Goal: Navigation & Orientation: Find specific page/section

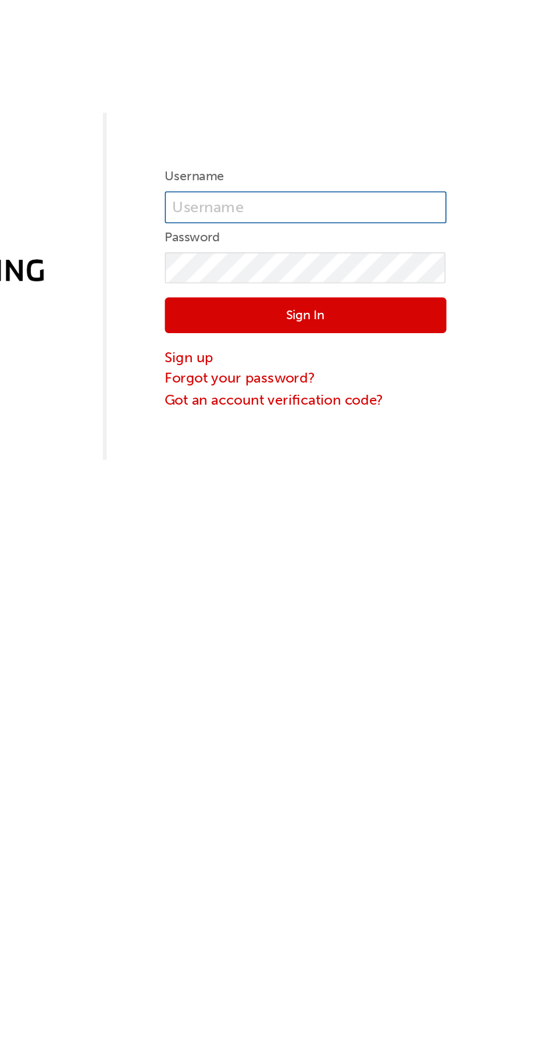
click at [426, 124] on input "text" at bounding box center [400, 129] width 174 height 20
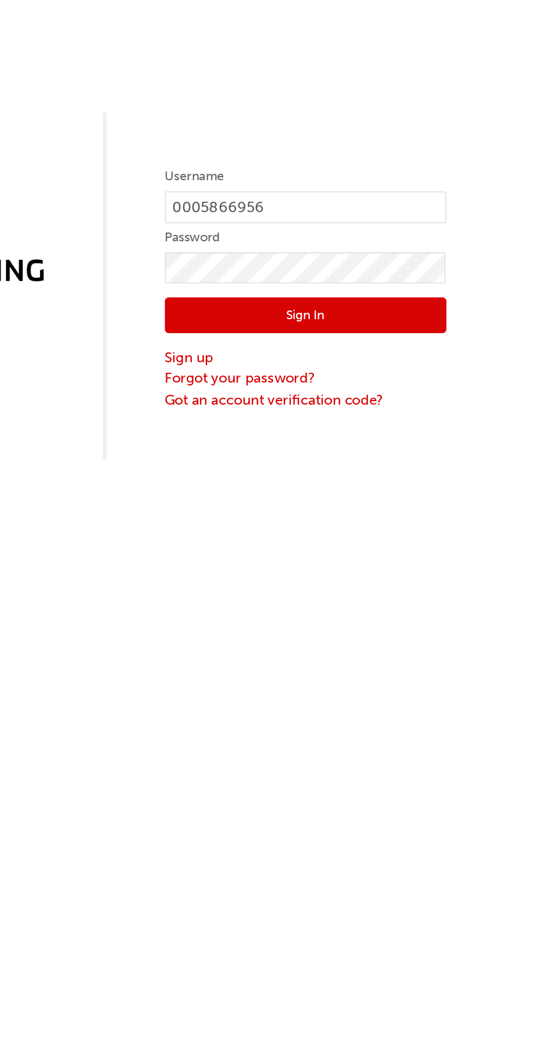
click button "Sign In" at bounding box center [400, 195] width 174 height 22
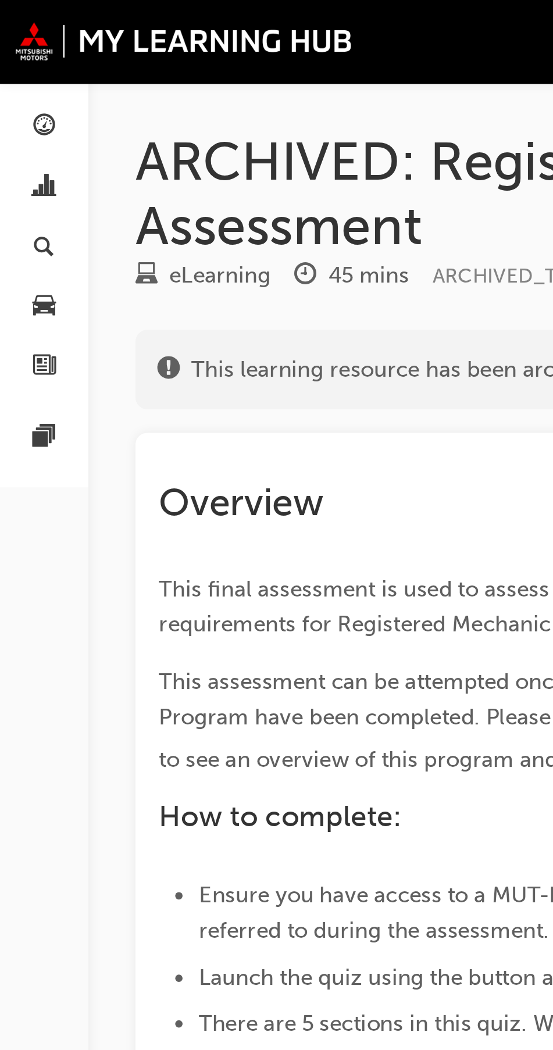
click at [16, 69] on span "chart-icon" at bounding box center [17, 74] width 9 height 10
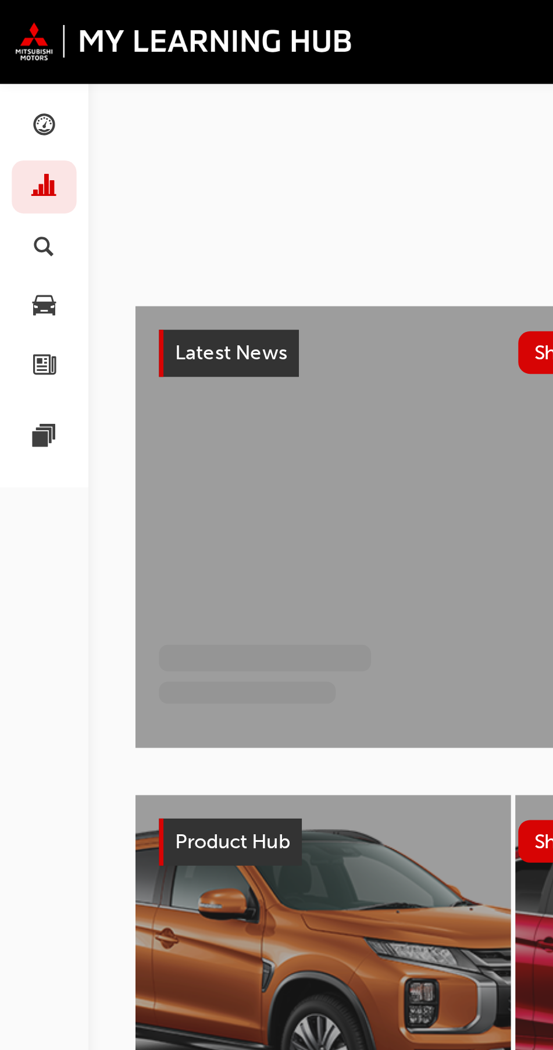
click at [24, 48] on div "button" at bounding box center [17, 50] width 14 height 15
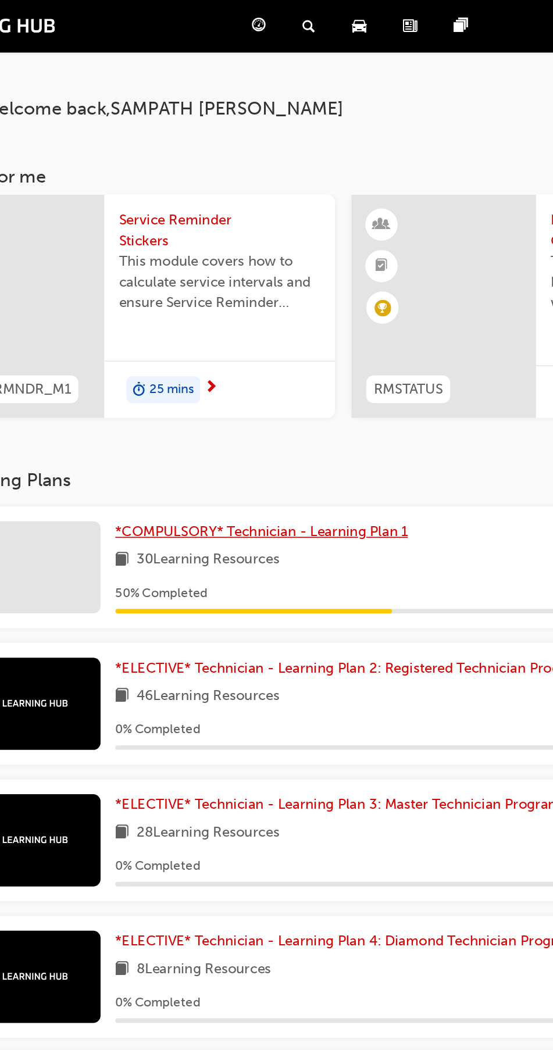
click at [360, 342] on link "*COMPULSORY* Technician - Learning Plan 1" at bounding box center [271, 334] width 189 height 13
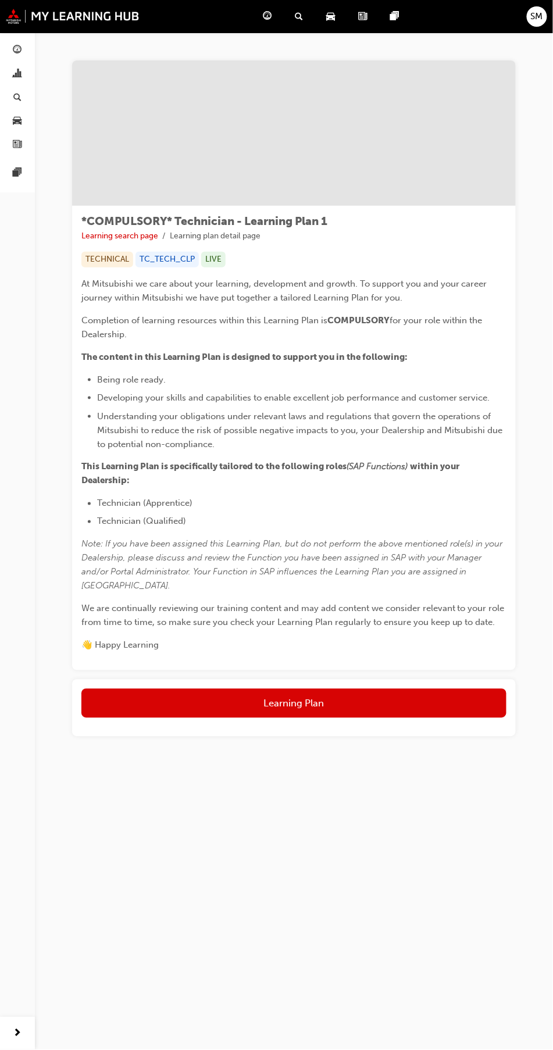
click at [393, 689] on button "Learning Plan" at bounding box center [293, 703] width 425 height 29
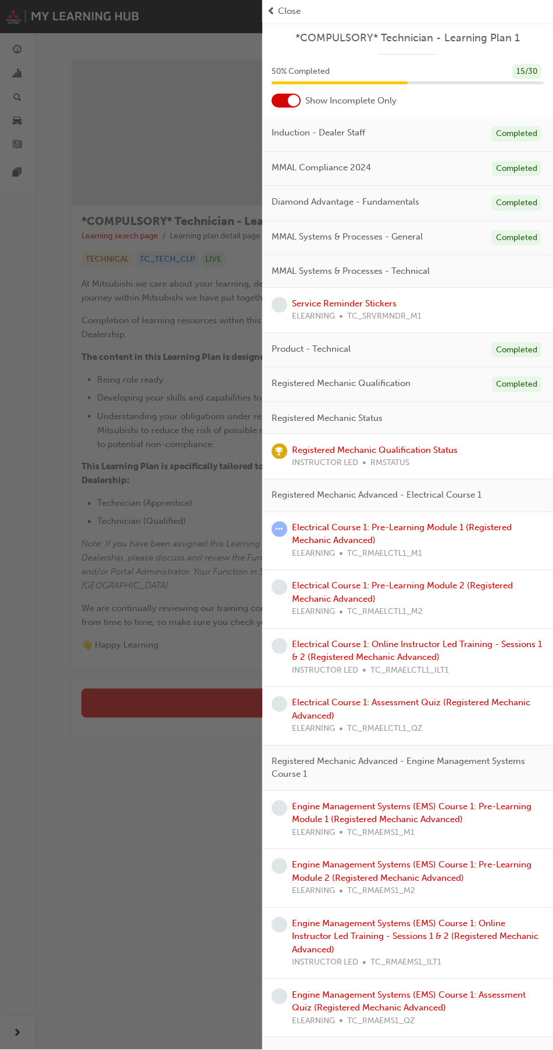
click at [414, 253] on div "MMAL Systems & Processes - General Completed" at bounding box center [407, 238] width 291 height 35
click at [419, 263] on div "MMAL Systems & Processes - Technical" at bounding box center [407, 271] width 291 height 33
click at [201, 845] on div "button" at bounding box center [131, 525] width 262 height 1050
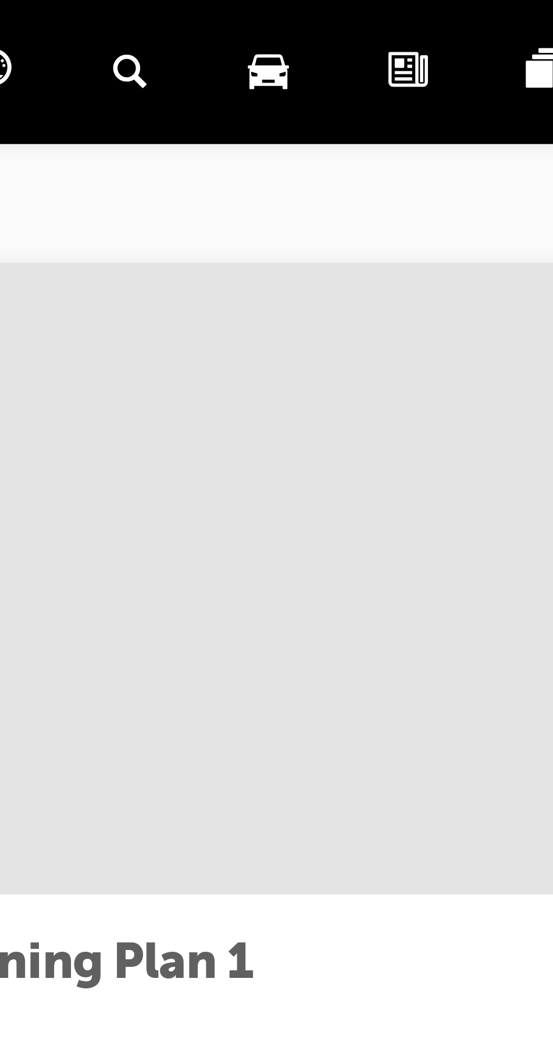
click at [334, 9] on span "car-icon" at bounding box center [330, 16] width 9 height 15
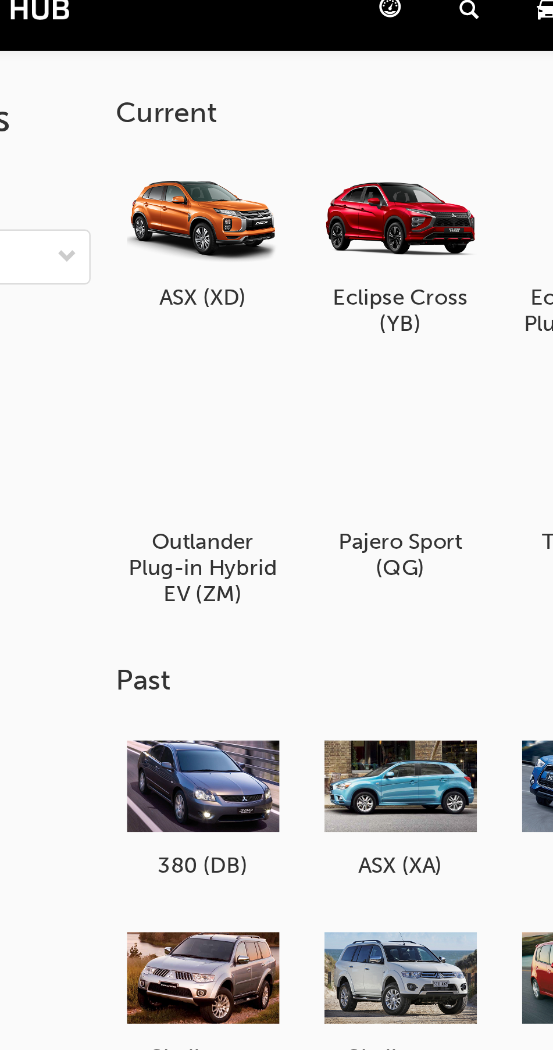
click at [207, 333] on div at bounding box center [192, 328] width 61 height 44
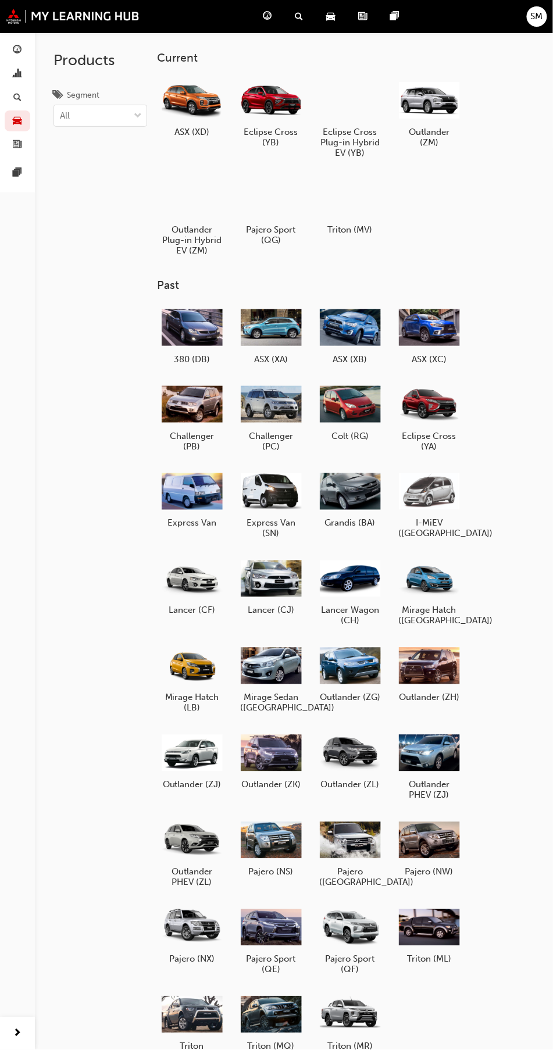
click at [267, 15] on span "guage-icon" at bounding box center [267, 16] width 9 height 15
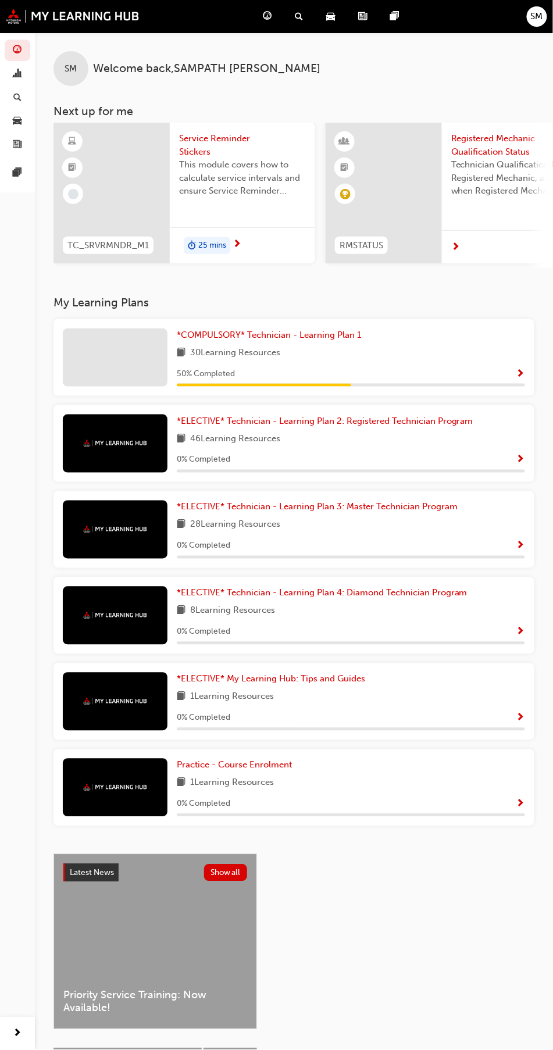
click at [191, 57] on div "SM Welcome back , SAMPATH MAHESH" at bounding box center [294, 59] width 518 height 53
